Goal: Task Accomplishment & Management: Manage account settings

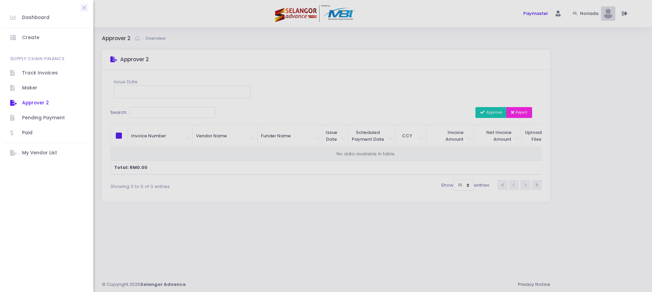
click at [532, 13] on div at bounding box center [326, 146] width 652 height 292
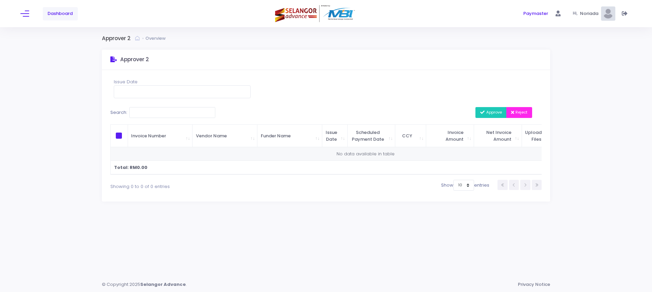
click at [579, 11] on span "Hi," at bounding box center [576, 14] width 7 height 6
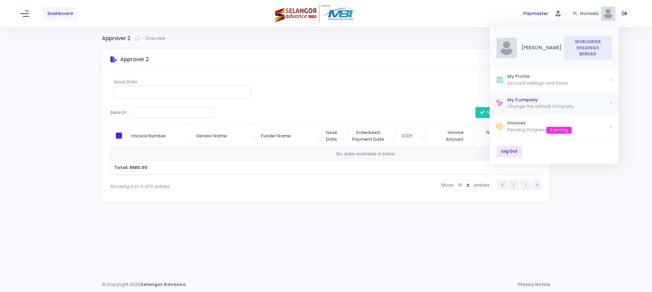
click at [531, 99] on div "My Company" at bounding box center [558, 99] width 102 height 7
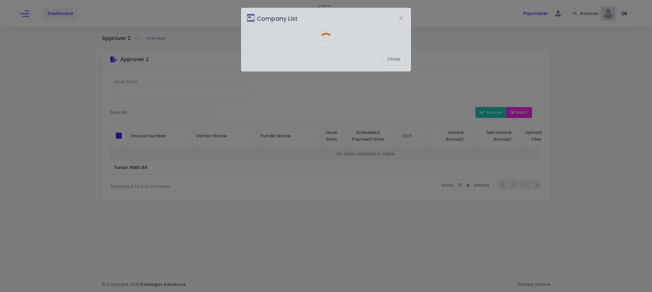
click at [402, 17] on div at bounding box center [325, 39] width 169 height 63
click at [401, 59] on div at bounding box center [325, 39] width 169 height 63
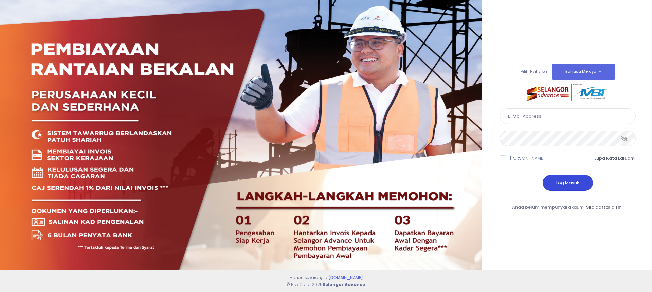
type input "noriada@whb.com.my"
click at [568, 185] on button "Log Masuk" at bounding box center [568, 183] width 50 height 16
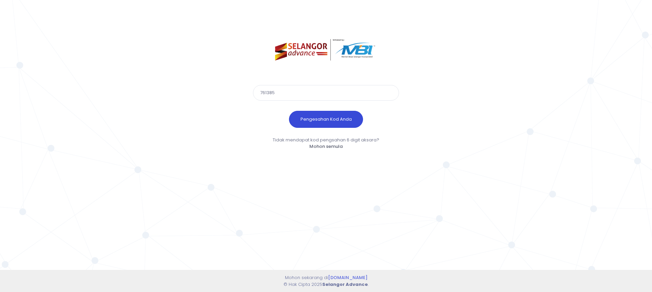
type input "761385"
click at [337, 117] on button "Pengesahan Kod Anda" at bounding box center [326, 119] width 74 height 17
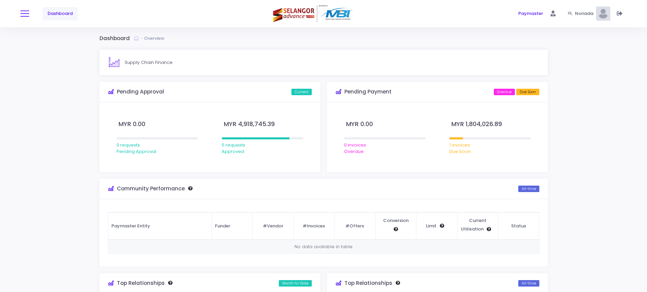
click at [24, 18] on button at bounding box center [24, 13] width 9 height 9
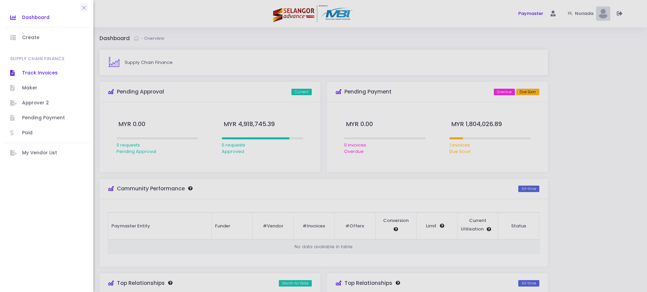
click at [34, 75] on span "Track Invoices" at bounding box center [52, 73] width 61 height 9
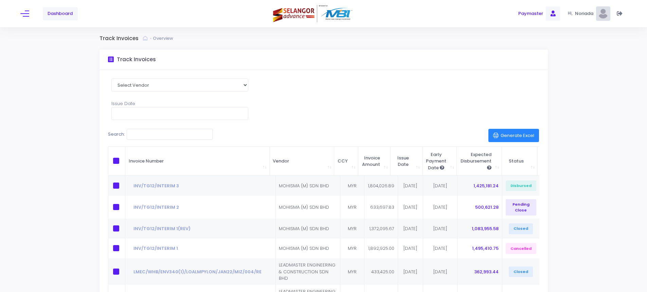
click at [529, 18] on link "Paymaster" at bounding box center [530, 13] width 29 height 9
click at [536, 14] on span "Paymaster" at bounding box center [530, 13] width 25 height 7
click at [62, 13] on span "Dashboard" at bounding box center [60, 13] width 25 height 7
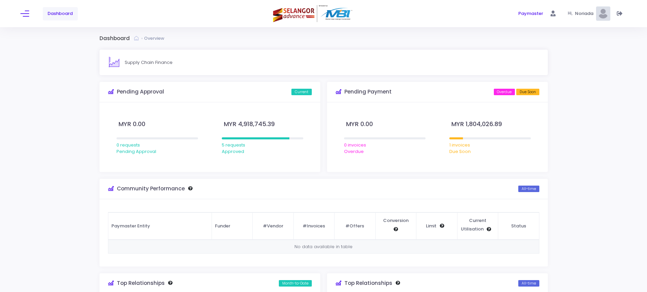
click at [583, 13] on span "Noriada" at bounding box center [585, 13] width 21 height 7
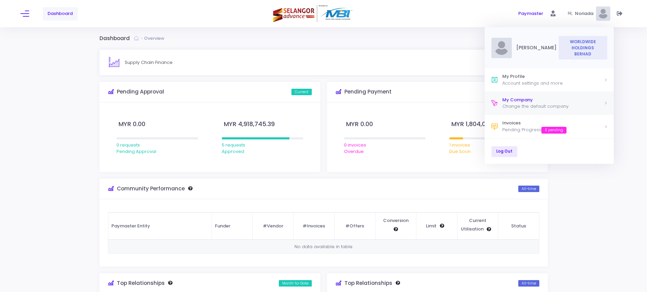
click at [545, 106] on div "Change the default company" at bounding box center [553, 106] width 102 height 7
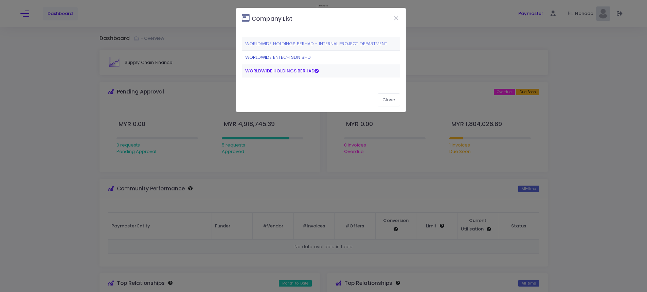
click at [265, 60] on link "WORLDWIDE ENTECH SDN BHD" at bounding box center [278, 57] width 66 height 6
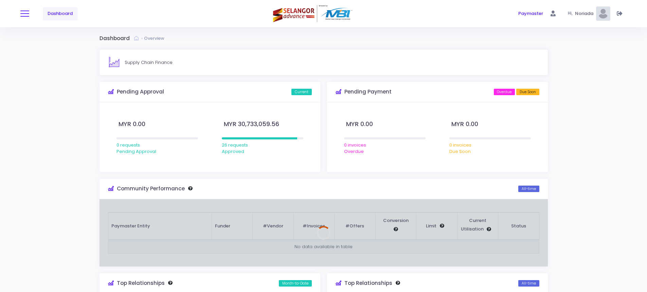
click at [27, 12] on button at bounding box center [24, 13] width 9 height 9
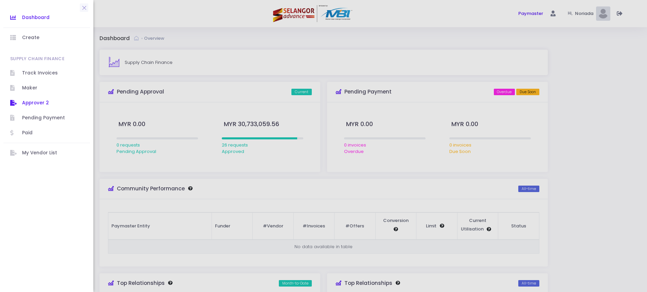
click at [36, 101] on span "Approver 2" at bounding box center [52, 102] width 61 height 9
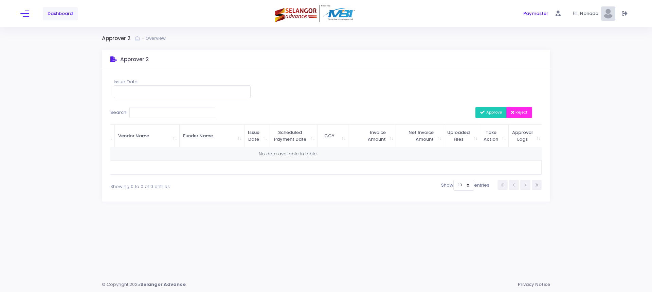
scroll to position [0, 8]
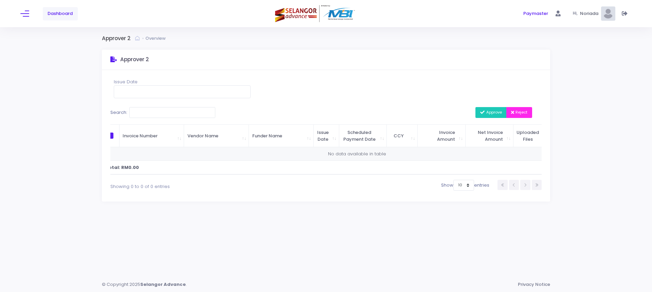
click at [599, 15] on span "Noriada" at bounding box center [590, 13] width 21 height 7
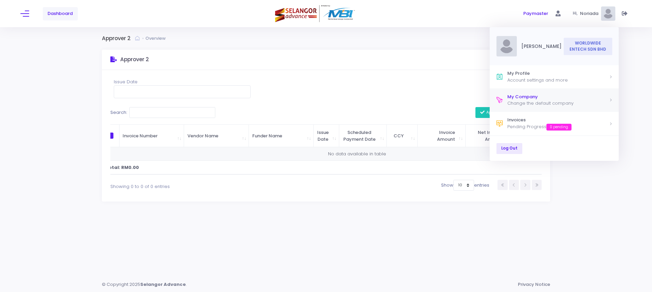
click at [538, 104] on div "Change the default company" at bounding box center [558, 103] width 102 height 7
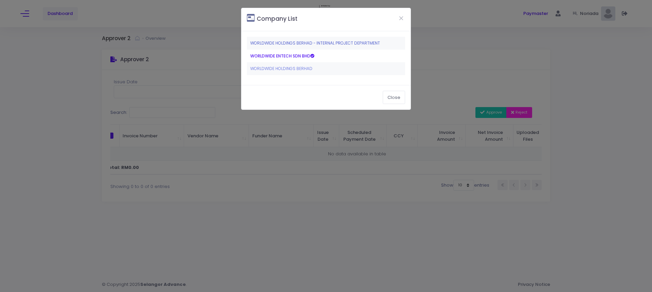
click at [261, 43] on link "WORLDWIDE HOLDINGS BERHAD - INTERNAL PROJECT DEPARTMENT" at bounding box center [315, 43] width 130 height 6
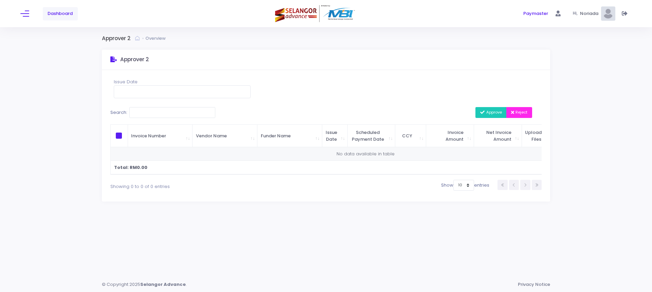
scroll to position [0, 78]
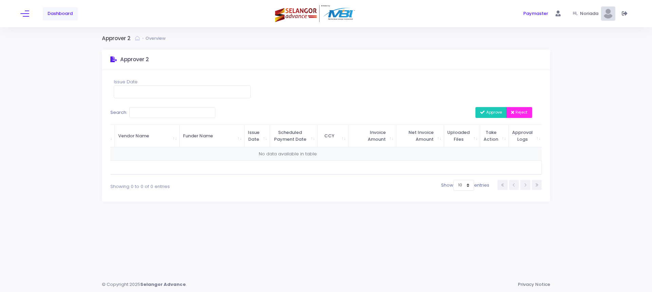
click at [588, 12] on span "Noriada" at bounding box center [590, 13] width 21 height 7
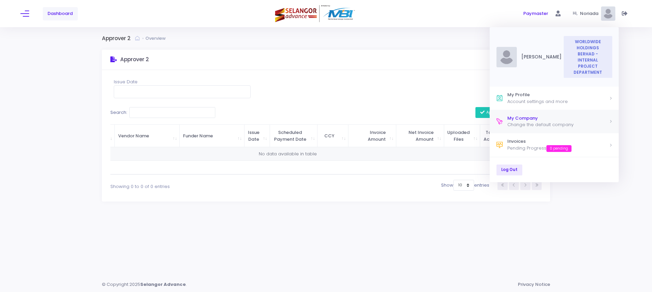
click at [539, 110] on link "My Company Change the default company" at bounding box center [554, 121] width 129 height 23
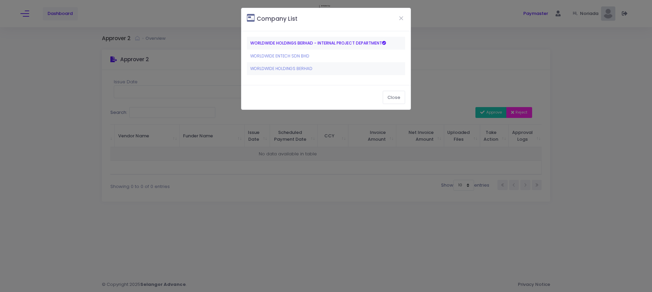
click at [316, 71] on td "WORLDWIDE HOLDINGS BERHAD" at bounding box center [326, 68] width 158 height 13
click at [292, 68] on link "WORLDWIDE HOLDINGS BERHAD" at bounding box center [281, 69] width 62 height 6
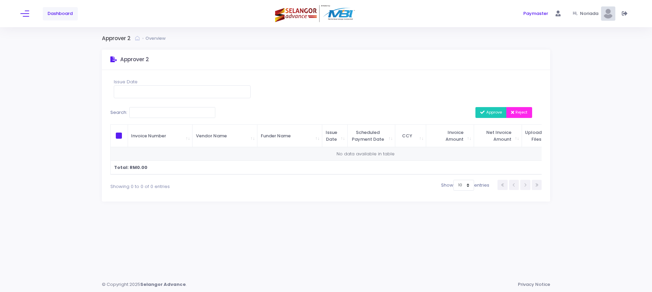
click at [29, 13] on div "Dashboard" at bounding box center [122, 13] width 204 height 27
click at [25, 14] on span at bounding box center [24, 13] width 9 height 1
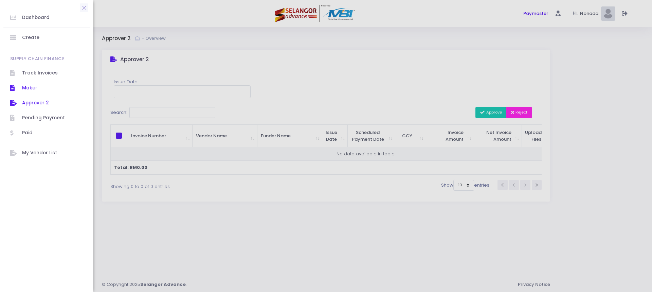
click at [25, 88] on span "Maker" at bounding box center [52, 88] width 61 height 9
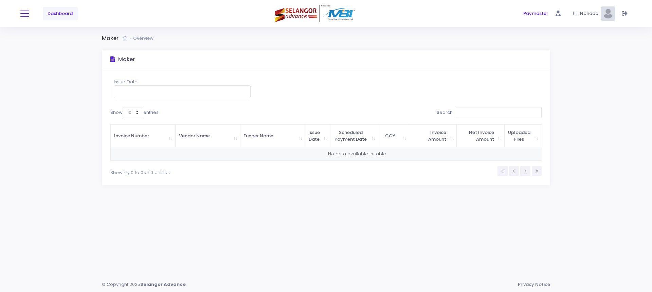
click at [23, 16] on button at bounding box center [24, 13] width 9 height 9
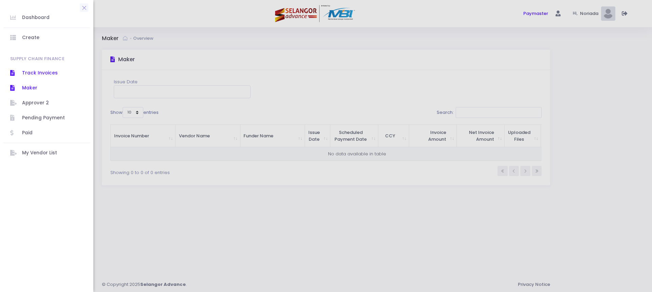
click at [28, 69] on span "Track Invoices" at bounding box center [52, 73] width 61 height 9
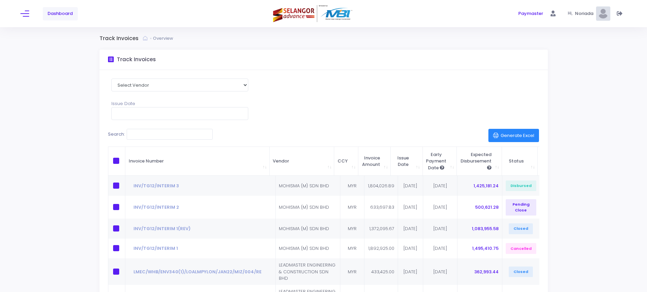
click at [607, 17] on img at bounding box center [603, 13] width 14 height 14
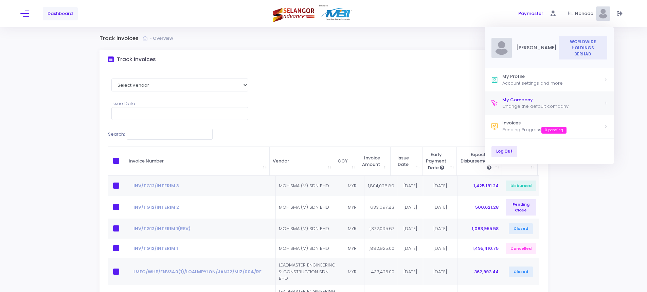
click at [523, 96] on div "My Company" at bounding box center [553, 99] width 102 height 7
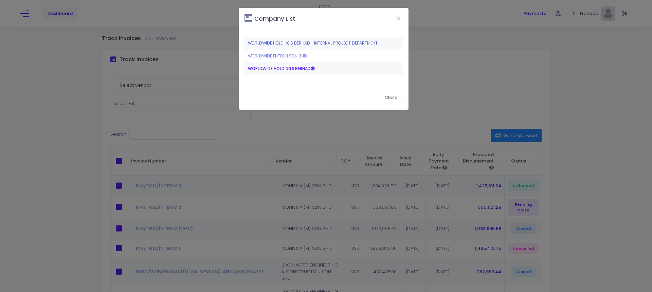
click at [258, 43] on link "WORLDWIDE HOLDINGS BERHAD - INTERNAL PROJECT DEPARTMENT" at bounding box center [313, 43] width 130 height 6
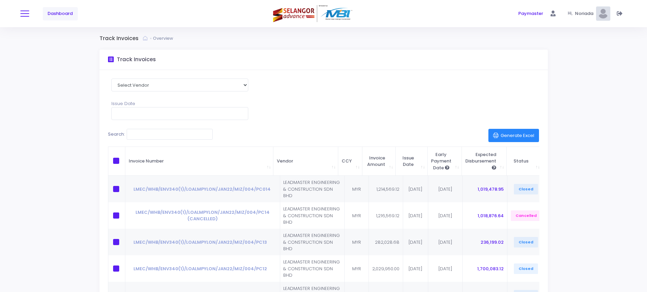
click at [25, 15] on button at bounding box center [24, 13] width 9 height 9
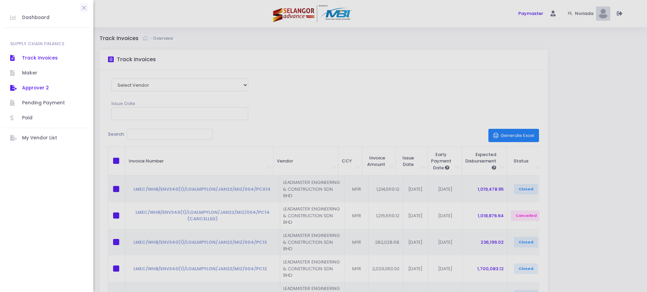
click at [32, 90] on span "Approver 2" at bounding box center [52, 88] width 61 height 9
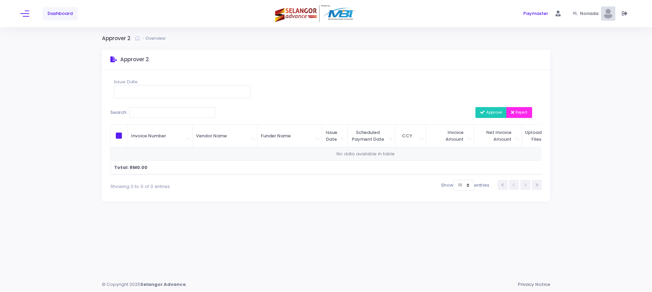
click at [116, 133] on span at bounding box center [119, 135] width 6 height 6
click at [126, 133] on input "checkbox" at bounding box center [128, 134] width 4 height 4
click at [119, 134] on span at bounding box center [119, 135] width 6 height 6
click at [126, 134] on input "checkbox" at bounding box center [128, 134] width 4 height 4
checkbox input "false"
